Goal: Communication & Community: Answer question/provide support

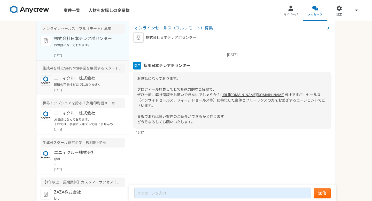
click at [73, 85] on p "転職の可能性ゼロではありません" at bounding box center [86, 84] width 64 height 5
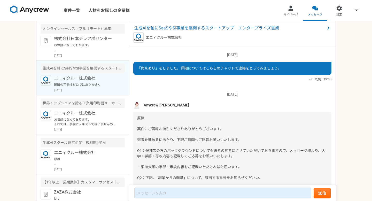
scroll to position [322, 0]
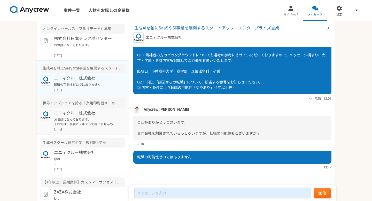
click at [74, 123] on p "お世話になっております。 それでは、事前にテキストで構いませんので、ご紹介いただけそうな企業を教えていただけますでしょうか？ （1,2社でも大歓迎です）" at bounding box center [86, 121] width 64 height 9
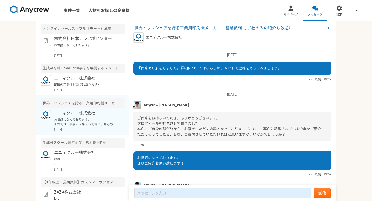
scroll to position [52, 0]
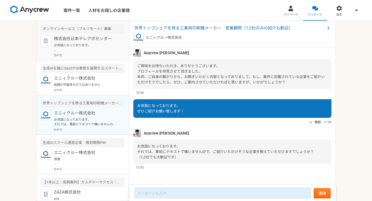
click at [68, 43] on div "株式会社日本テレアポセンター お世話になっております。 プロフィール拝見してとても魅力的なご経歴で、 ぜひ一度、弊社面談をお願いできないでしょうか？ [URL…" at bounding box center [89, 46] width 71 height 21
